Goal: Transaction & Acquisition: Download file/media

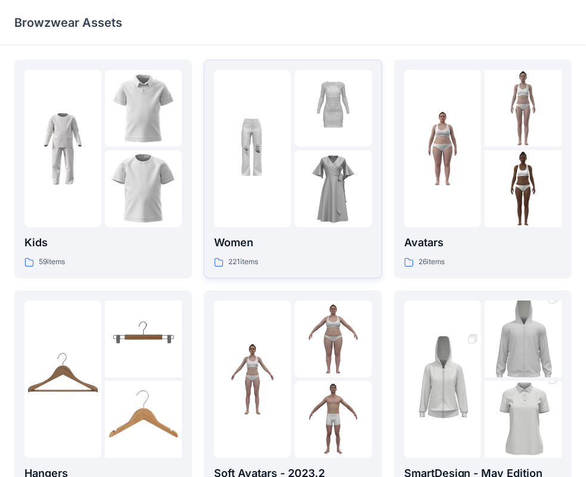
click at [306, 202] on img at bounding box center [332, 188] width 77 height 77
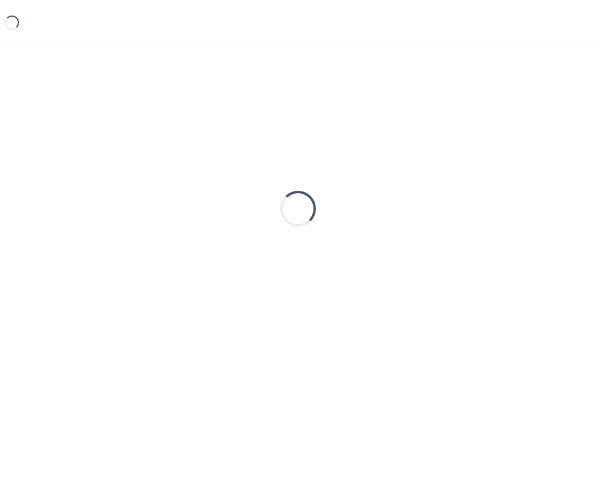
click at [306, 202] on div "Loading..." at bounding box center [298, 209] width 36 height 36
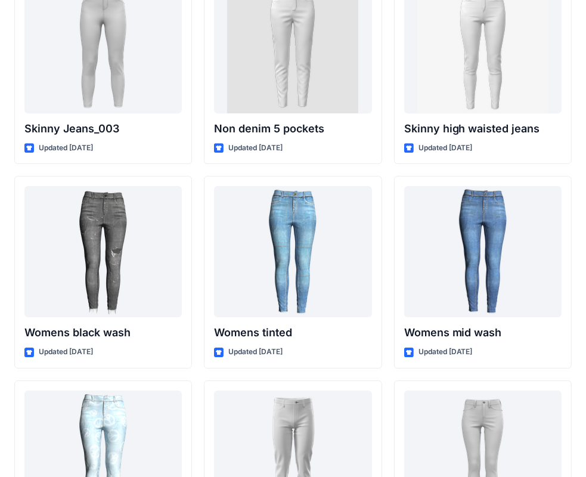
scroll to position [8129, 0]
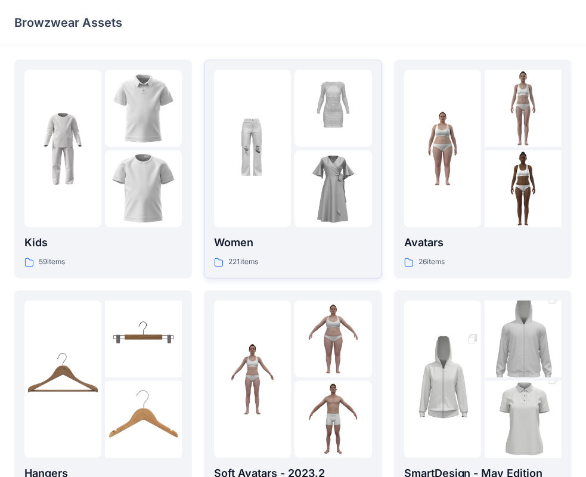
click at [317, 230] on div "Women 221 items" at bounding box center [292, 169] width 157 height 198
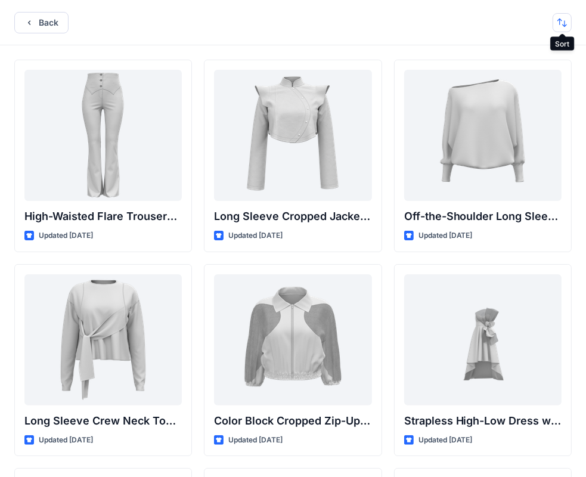
click at [561, 19] on button "button" at bounding box center [561, 22] width 19 height 19
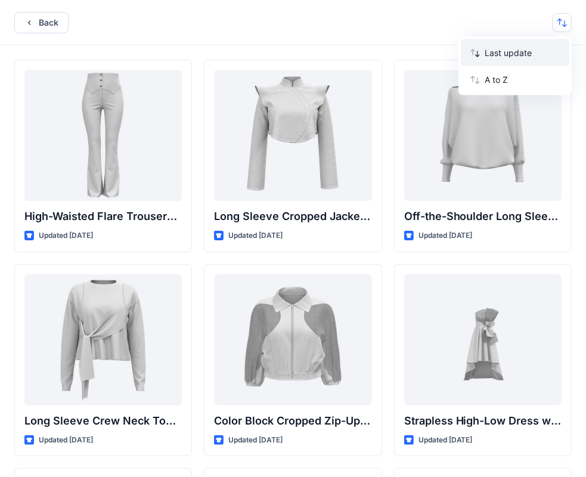
click at [519, 52] on p "Last update" at bounding box center [521, 52] width 75 height 13
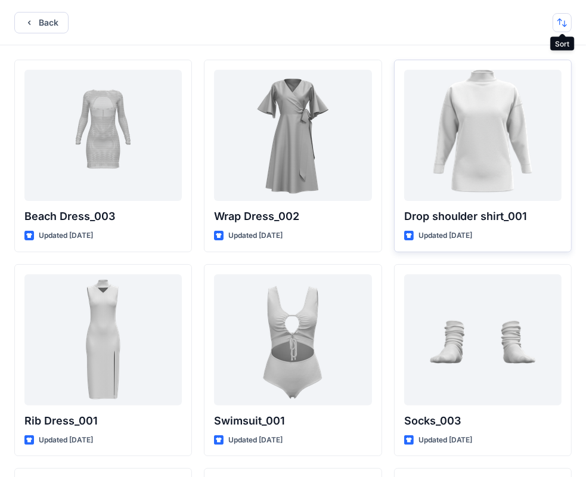
click at [565, 23] on button "button" at bounding box center [561, 22] width 19 height 19
click at [503, 80] on p "A to Z" at bounding box center [521, 79] width 75 height 13
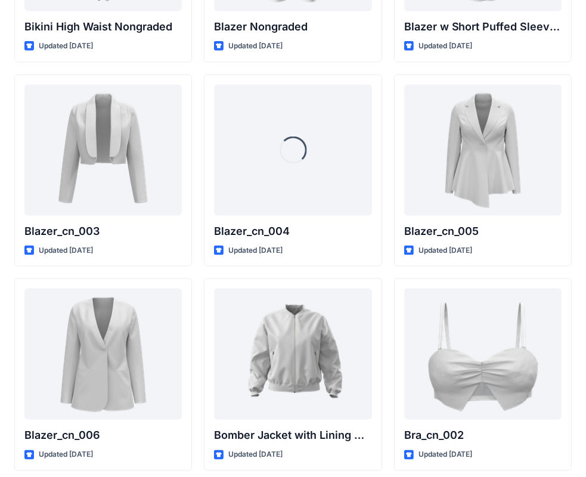
scroll to position [1003, 0]
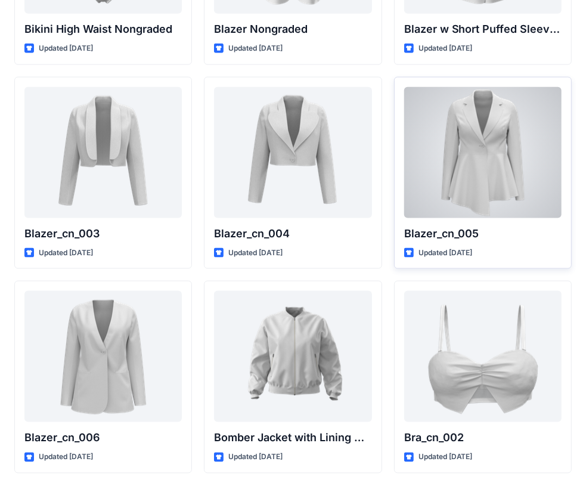
click at [474, 181] on div at bounding box center [482, 152] width 157 height 131
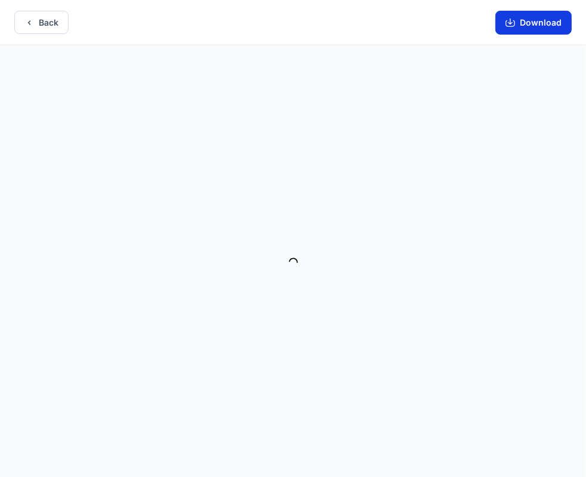
click at [521, 22] on button "Download" at bounding box center [533, 23] width 76 height 24
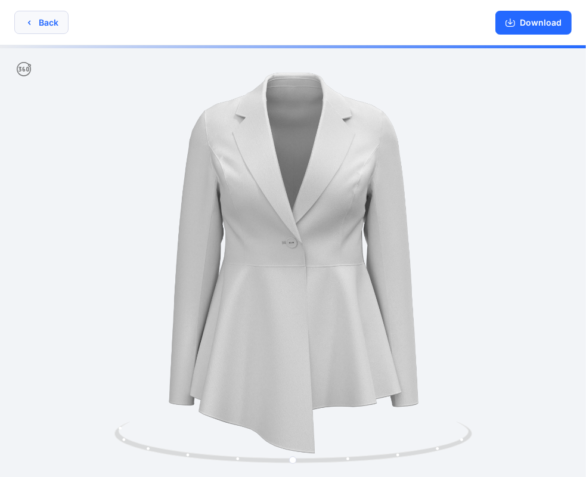
click at [55, 23] on button "Back" at bounding box center [41, 22] width 54 height 23
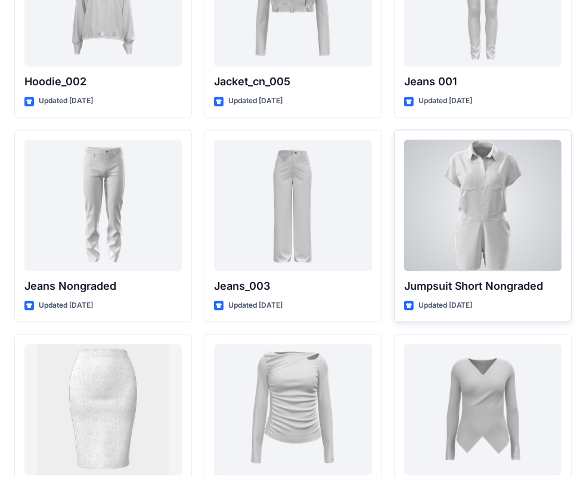
scroll to position [4520, 0]
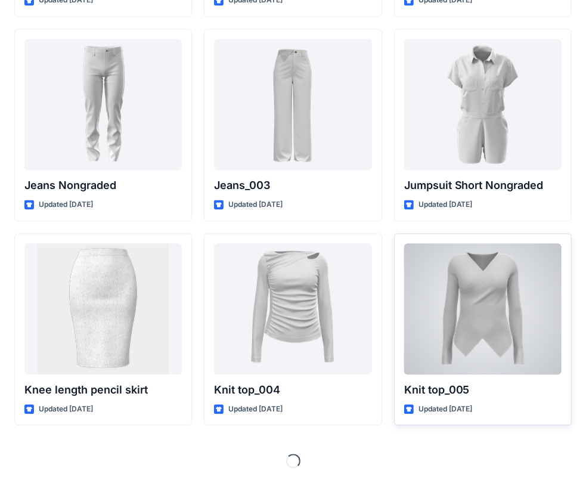
click at [501, 270] on div at bounding box center [482, 308] width 157 height 131
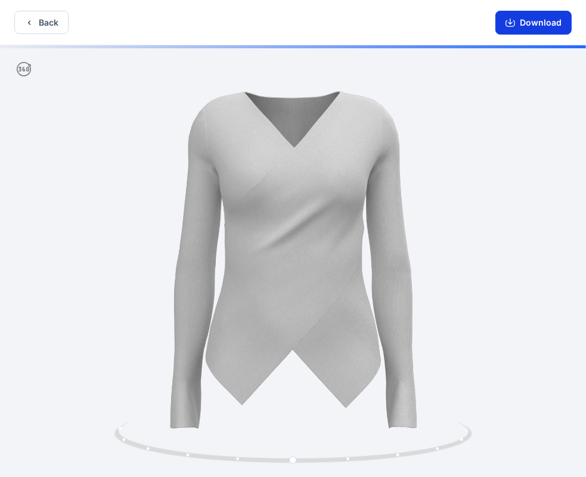
click at [540, 21] on button "Download" at bounding box center [533, 23] width 76 height 24
click at [57, 17] on button "Back" at bounding box center [41, 22] width 54 height 23
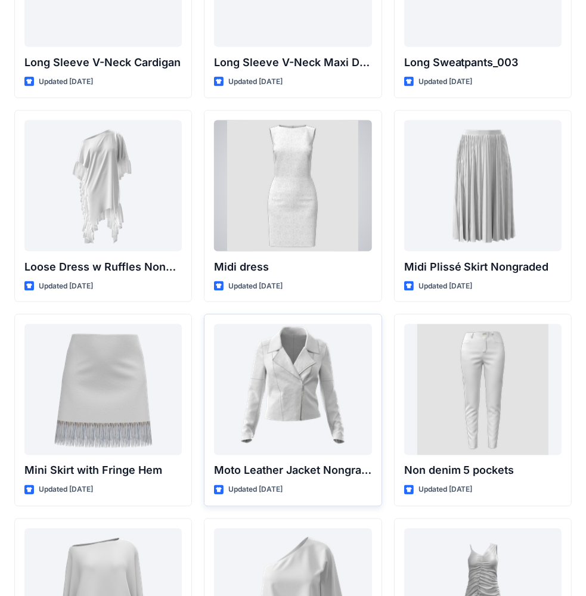
scroll to position [7066, 0]
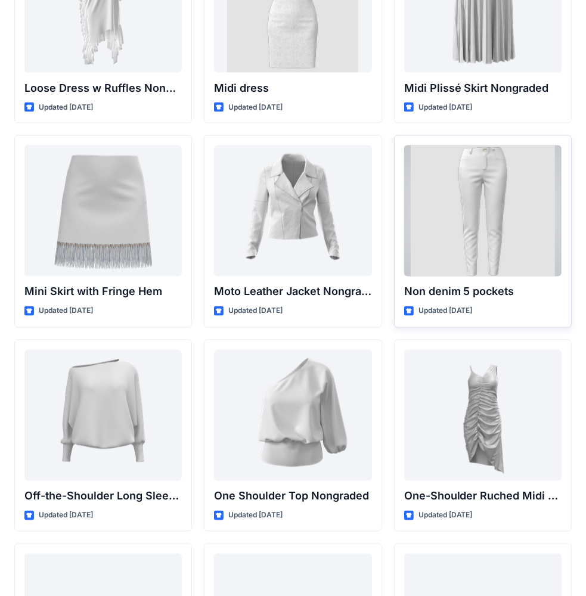
click at [485, 223] on div at bounding box center [482, 210] width 157 height 131
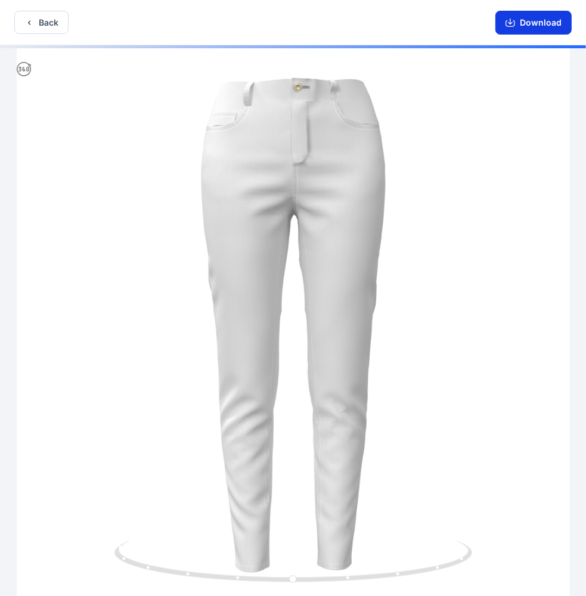
click at [538, 26] on button "Download" at bounding box center [533, 23] width 76 height 24
